Goal: Task Accomplishment & Management: Manage account settings

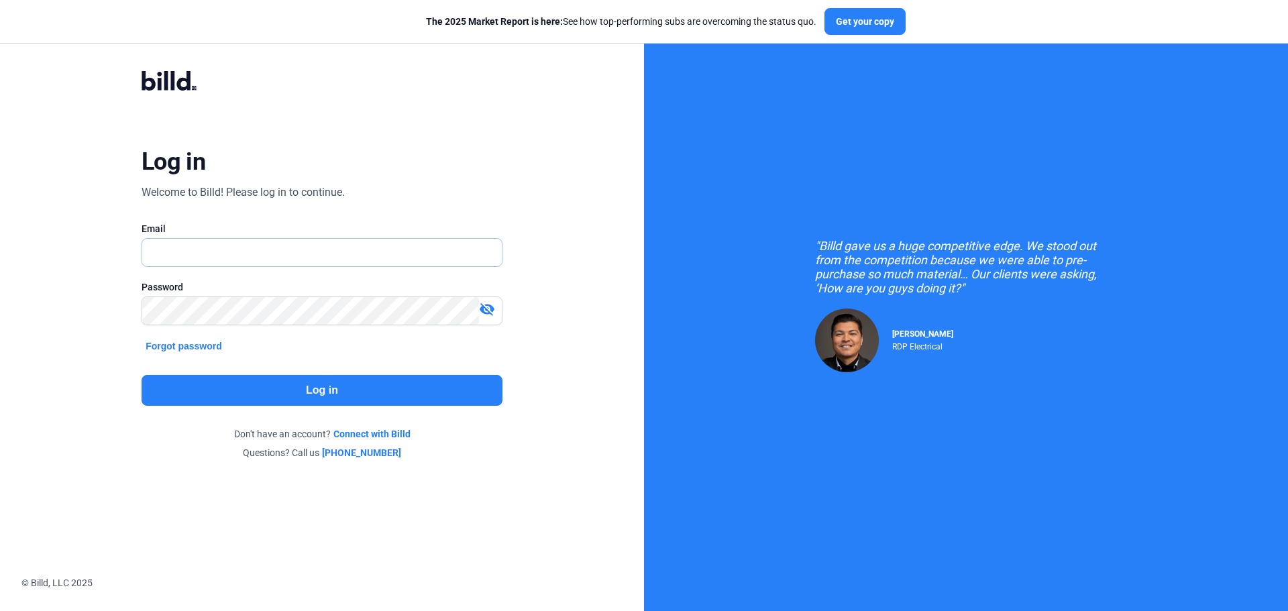
type input "[PERSON_NAME][EMAIL_ADDRESS][DOMAIN_NAME]"
click at [363, 401] on button "Log in" at bounding box center [322, 390] width 361 height 31
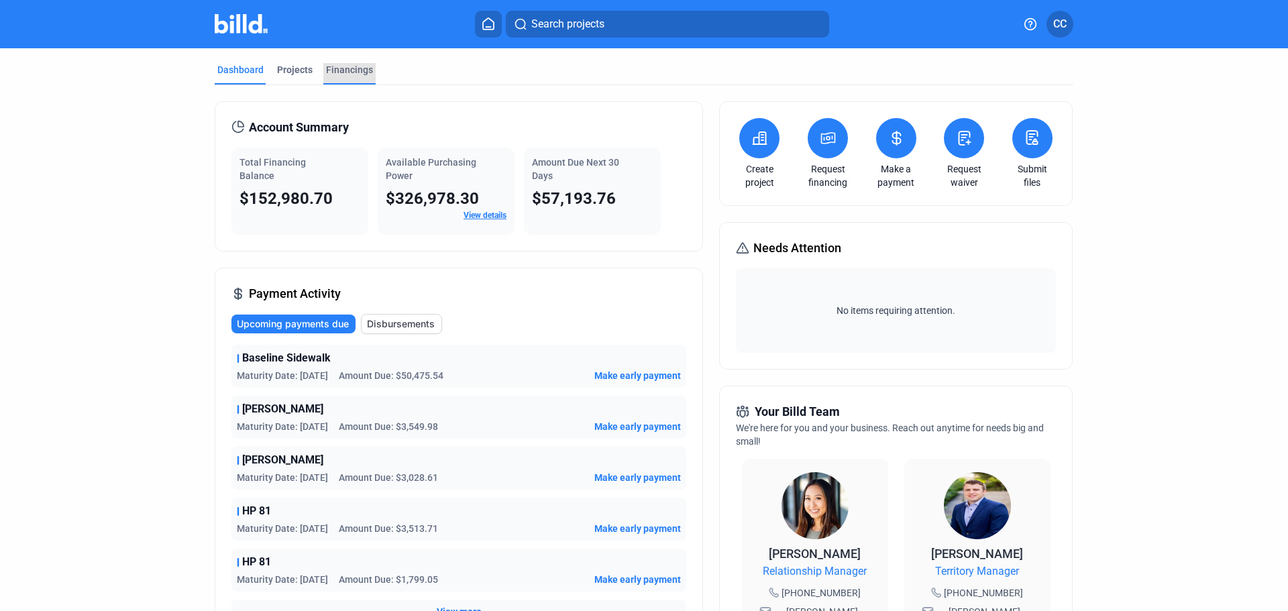
click at [356, 68] on div "Financings" at bounding box center [349, 69] width 47 height 13
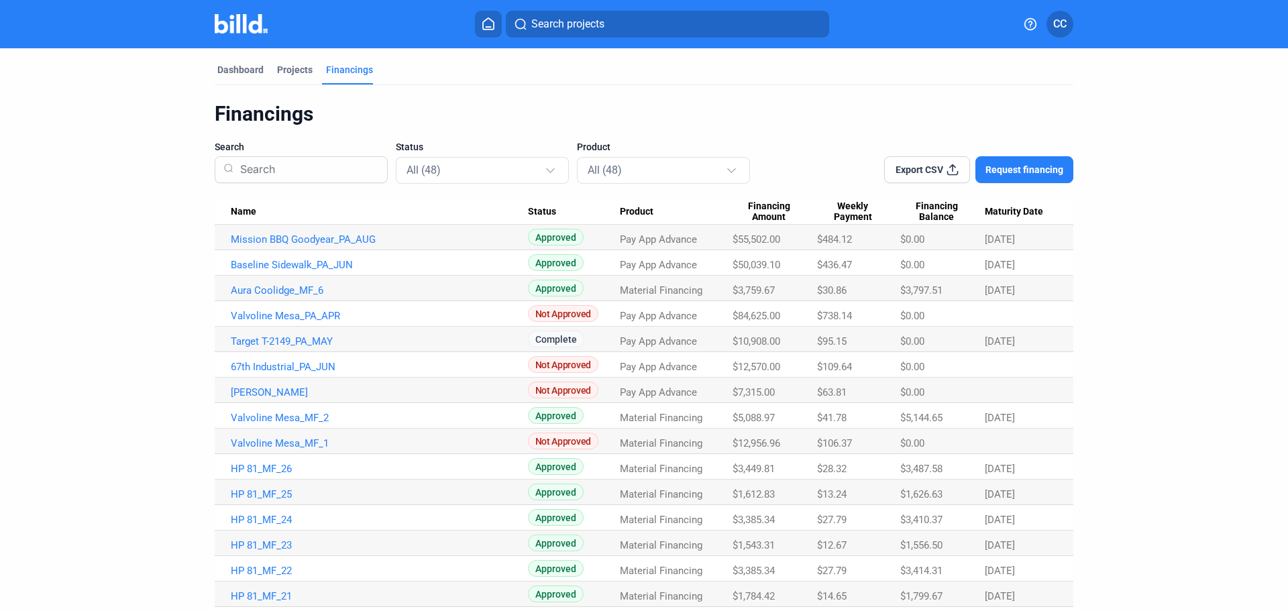
click at [1021, 215] on span "Maturity Date" at bounding box center [1014, 212] width 58 height 12
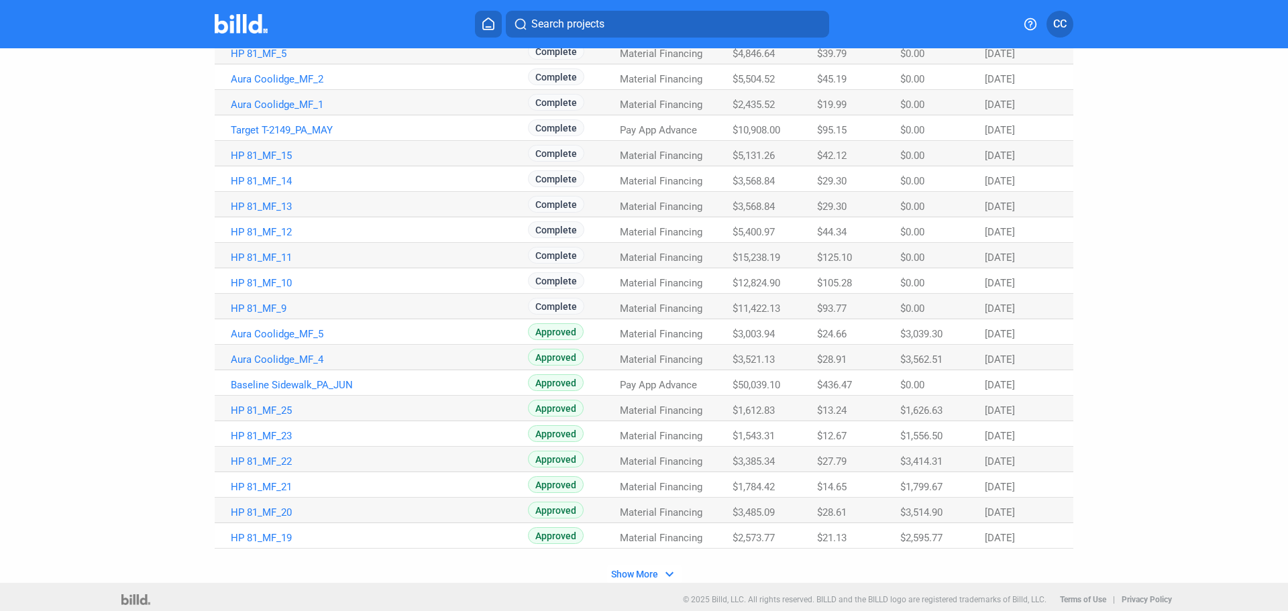
scroll to position [701, 0]
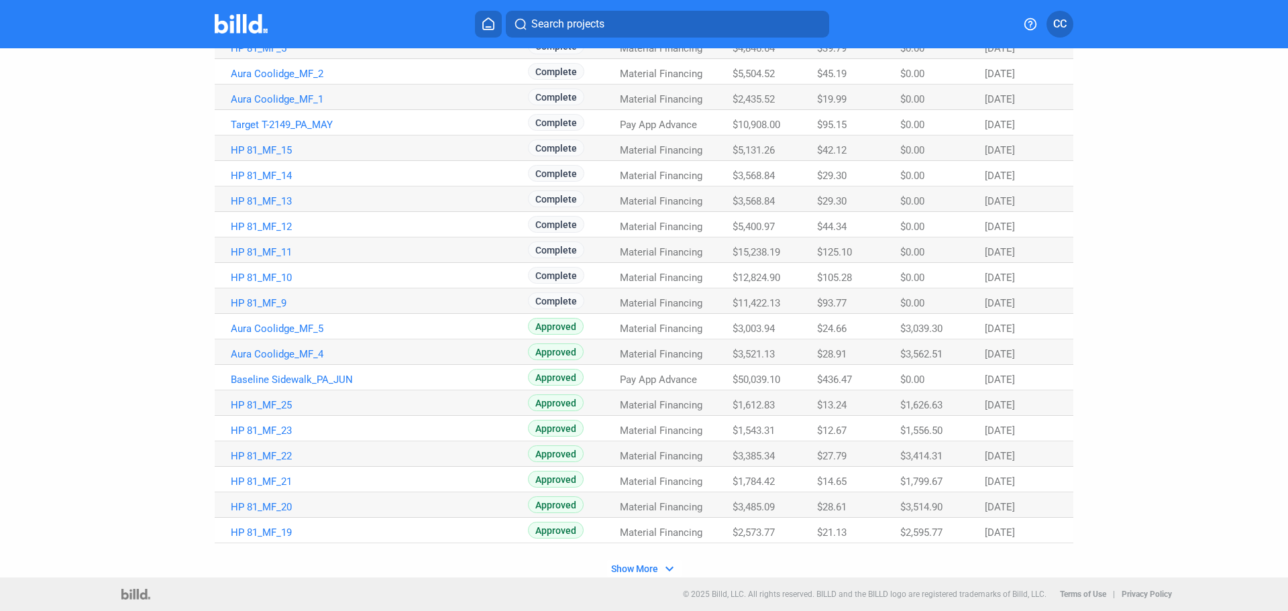
click at [619, 572] on span "Show More" at bounding box center [634, 569] width 47 height 11
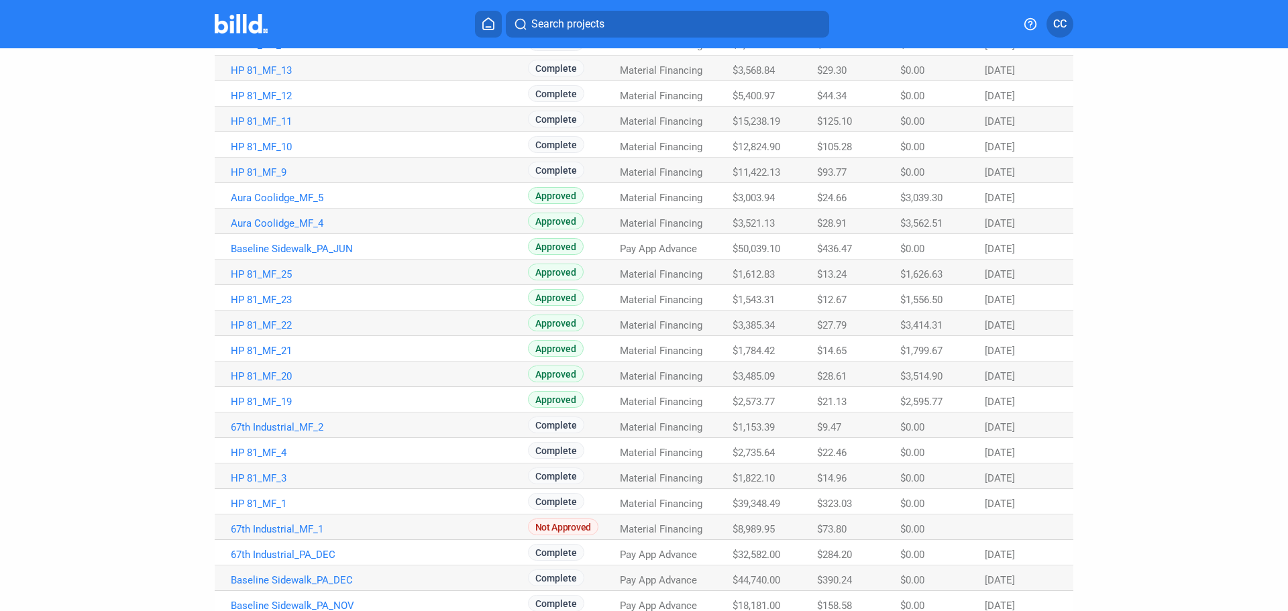
scroll to position [833, 0]
